Goal: Check status: Check status

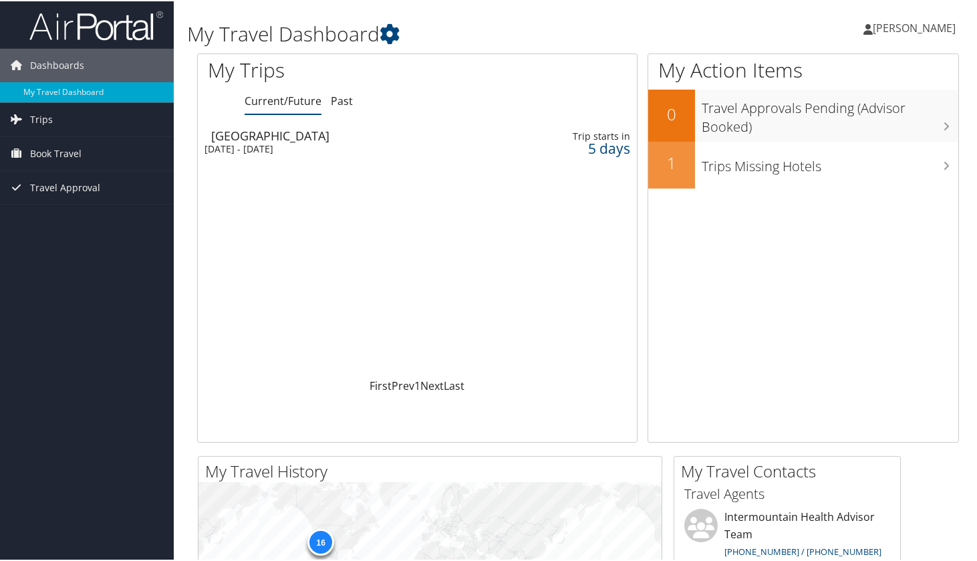
click at [289, 142] on div "Mon 8 Sep 2025 - Fri 12 Sep 2025" at bounding box center [344, 148] width 279 height 12
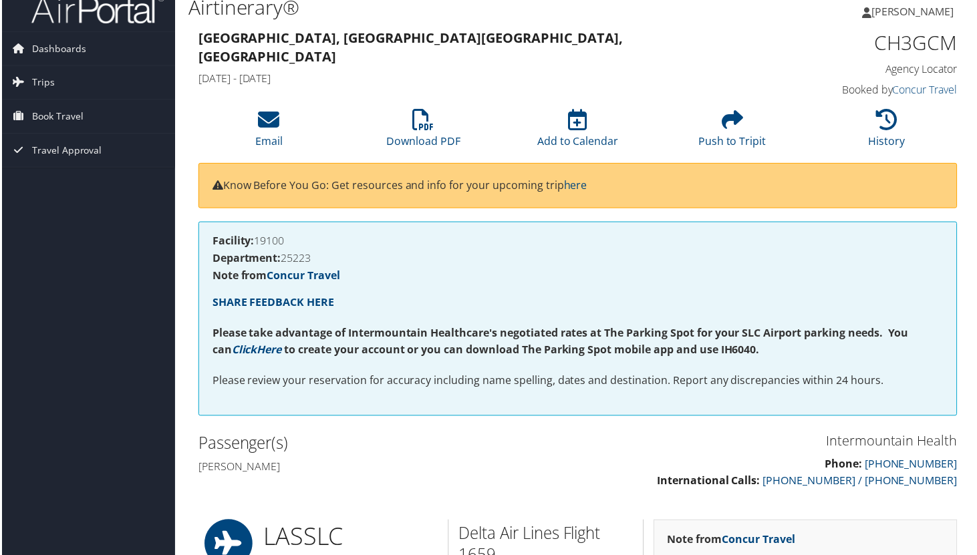
scroll to position [4, 0]
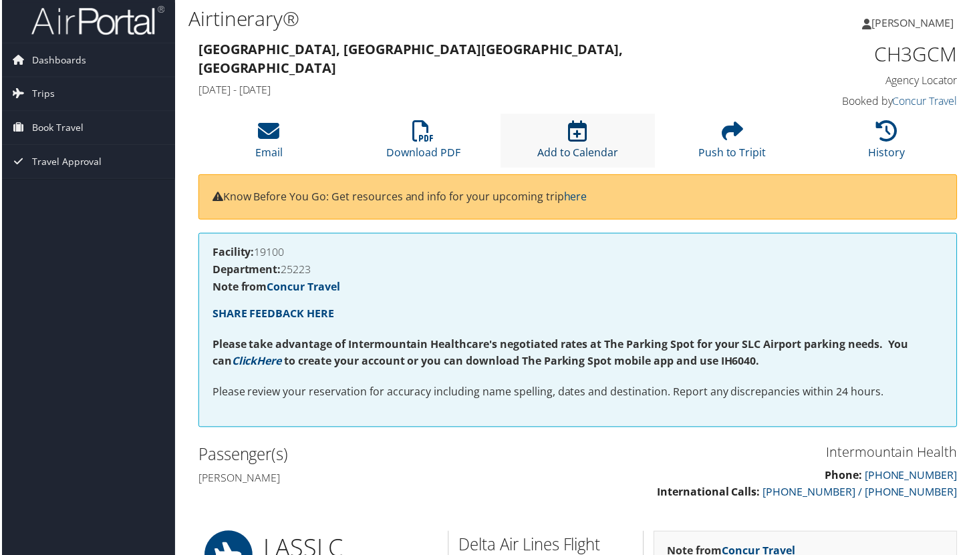
click at [576, 132] on icon at bounding box center [578, 131] width 19 height 21
